Goal: Task Accomplishment & Management: Use online tool/utility

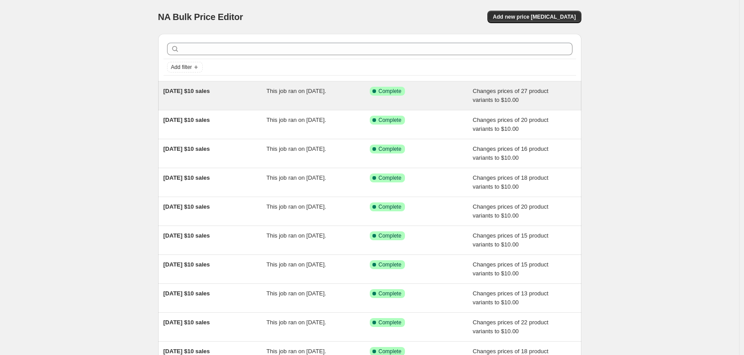
click at [249, 98] on div "28/08/2025 $10 sales" at bounding box center [214, 96] width 103 height 18
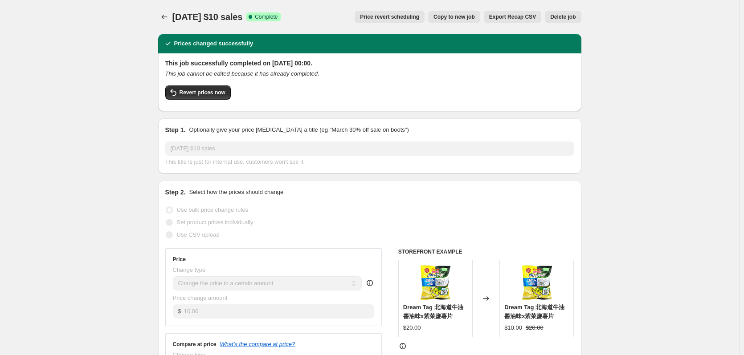
click at [167, 16] on icon "Price change jobs" at bounding box center [164, 16] width 9 height 9
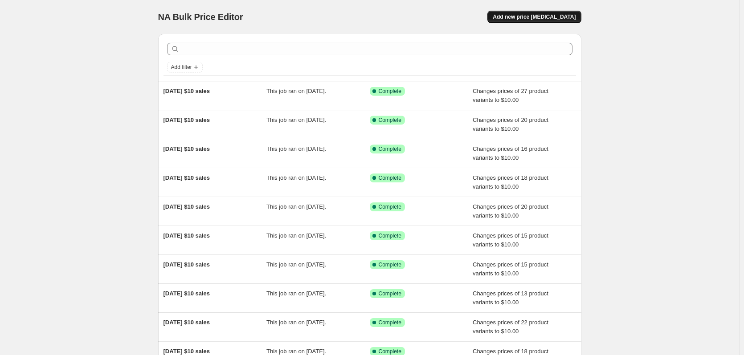
click at [552, 20] on span "Add new price change job" at bounding box center [533, 16] width 83 height 7
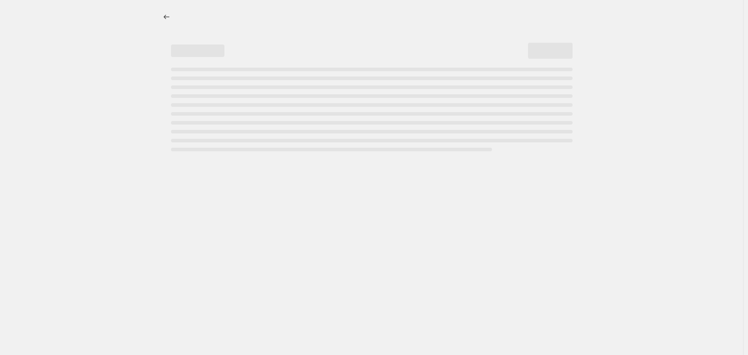
select select "percentage"
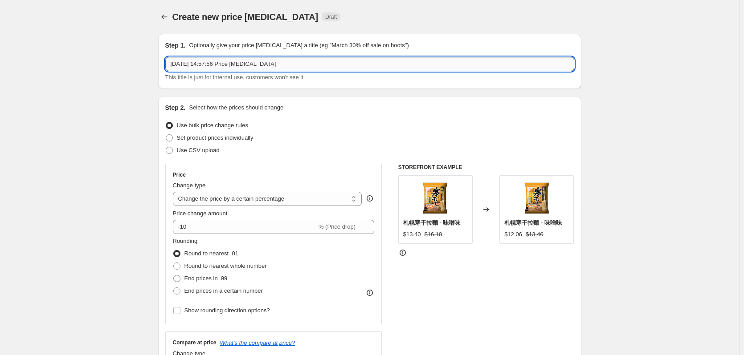
click at [281, 65] on input "28 Aug 2025, 14:57:56 Price change job" at bounding box center [369, 64] width 409 height 14
drag, startPoint x: 307, startPoint y: 63, endPoint x: 32, endPoint y: 63, distance: 275.1
paste input "/08/2025 $10 sales"
click at [178, 62] on input "28/08/2025 $10 sales" at bounding box center [369, 64] width 409 height 14
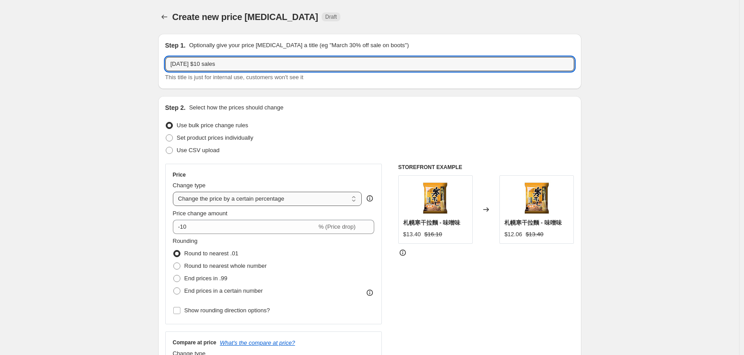
type input "04/09/2025 $10 sales"
click at [276, 203] on select "Change the price to a certain amount Change the price by a certain amount Chang…" at bounding box center [267, 199] width 189 height 14
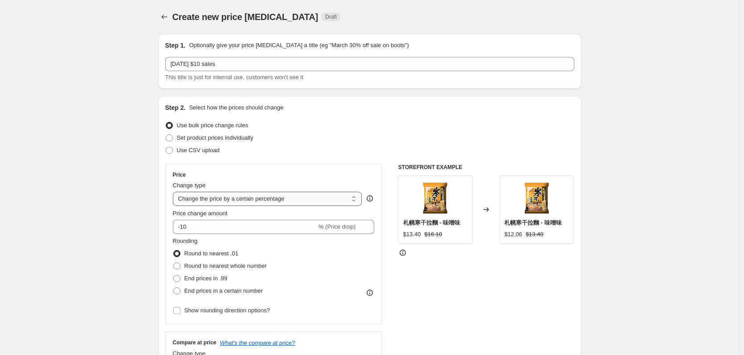
select select "to"
click at [175, 192] on select "Change the price to a certain amount Change the price by a certain amount Chang…" at bounding box center [267, 199] width 189 height 14
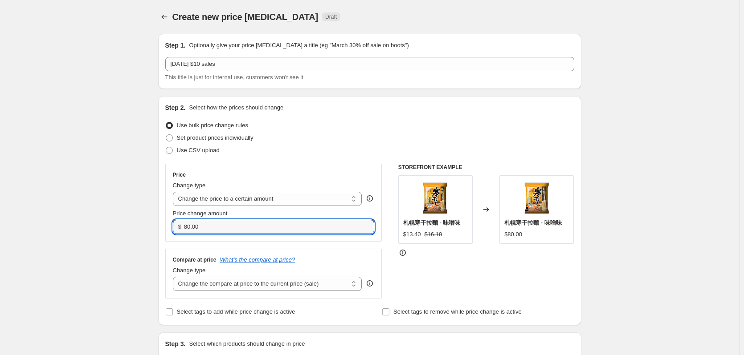
drag, startPoint x: 227, startPoint y: 232, endPoint x: 112, endPoint y: 228, distance: 114.9
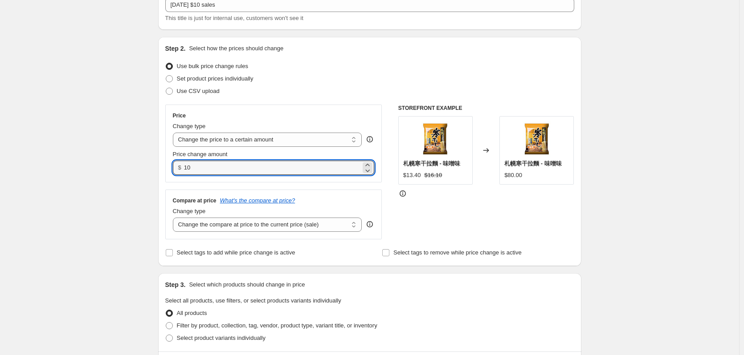
scroll to position [134, 0]
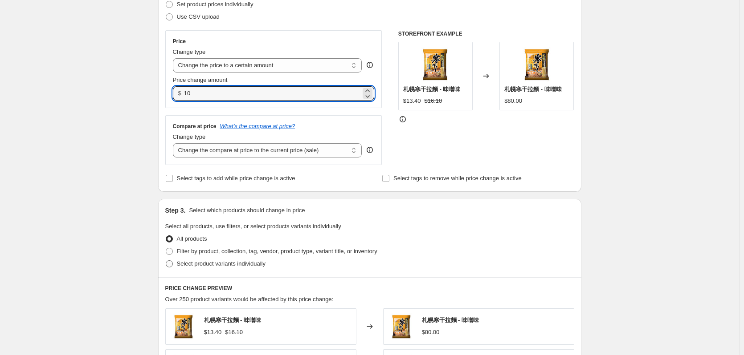
type input "10.00"
click at [211, 266] on span "Select product variants individually" at bounding box center [221, 263] width 89 height 7
click at [166, 261] on input "Select product variants individually" at bounding box center [166, 260] width 0 height 0
radio input "true"
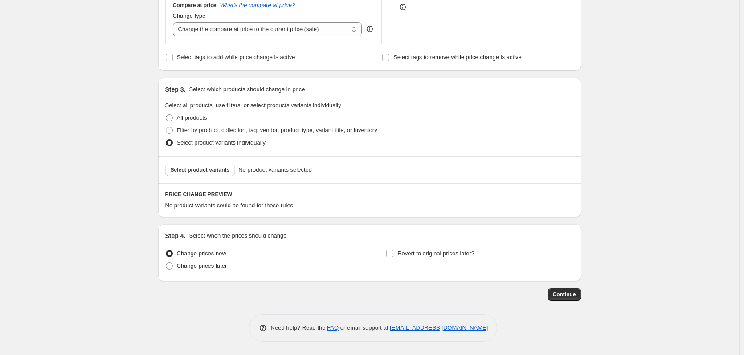
scroll to position [255, 0]
click at [207, 172] on span "Select product variants" at bounding box center [200, 170] width 59 height 7
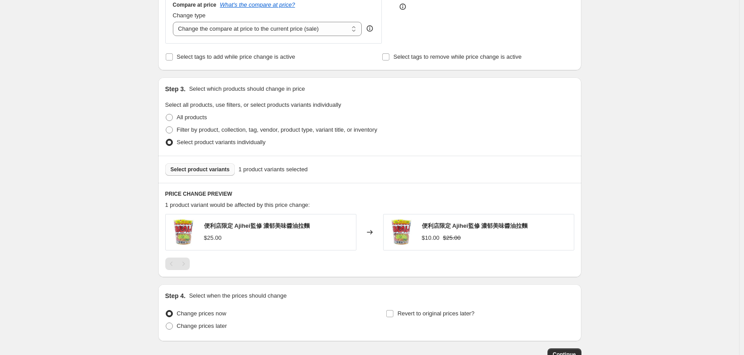
click at [203, 168] on span "Select product variants" at bounding box center [200, 169] width 59 height 7
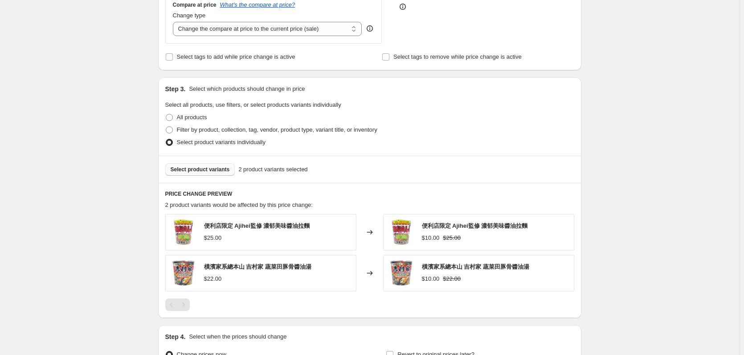
click at [201, 174] on button "Select product variants" at bounding box center [200, 169] width 70 height 12
